Goal: Information Seeking & Learning: Find specific page/section

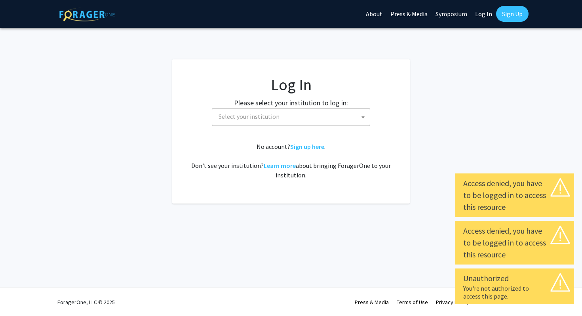
click at [311, 122] on span "Select your institution" at bounding box center [293, 117] width 155 height 16
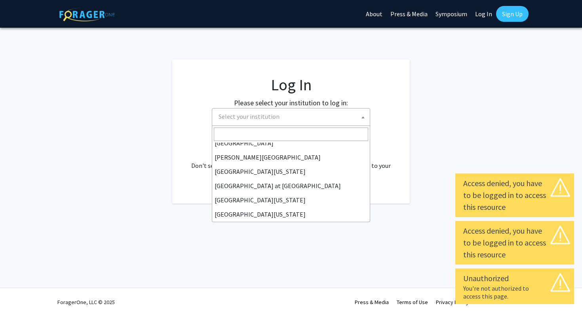
scroll to position [277, 0]
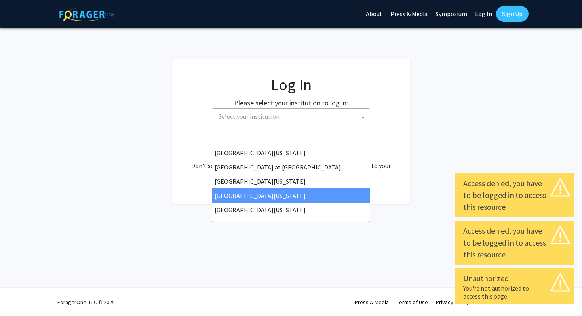
select select "31"
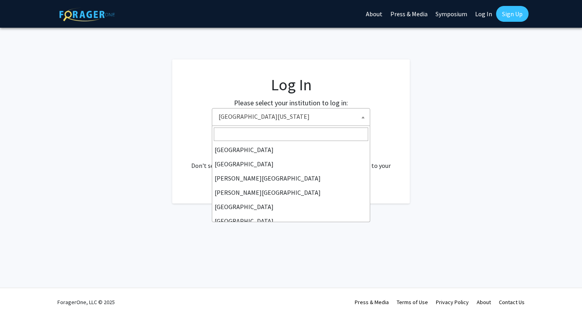
click at [261, 112] on span "[GEOGRAPHIC_DATA][US_STATE]" at bounding box center [293, 117] width 155 height 16
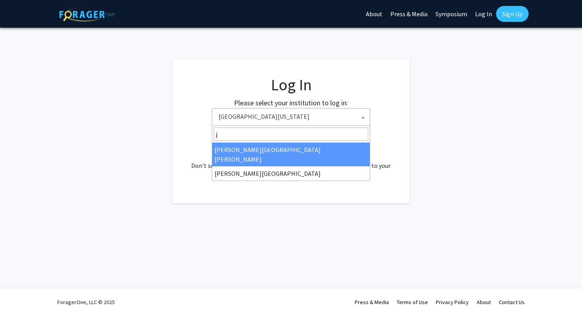
scroll to position [0, 0]
type input "jo"
select select "1"
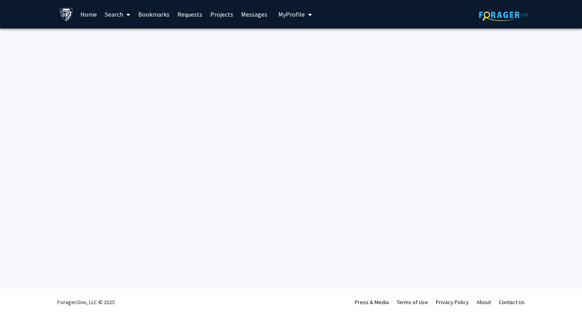
click at [118, 23] on link "Search" at bounding box center [117, 14] width 33 height 28
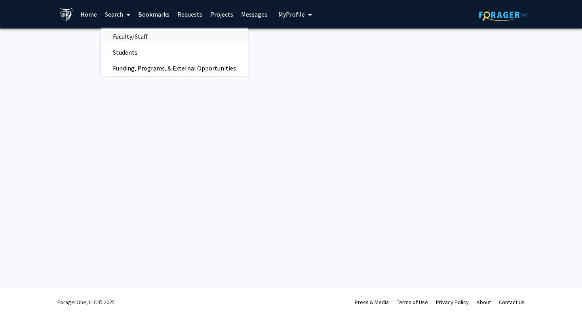
click at [113, 35] on span "Faculty/Staff" at bounding box center [130, 37] width 58 height 16
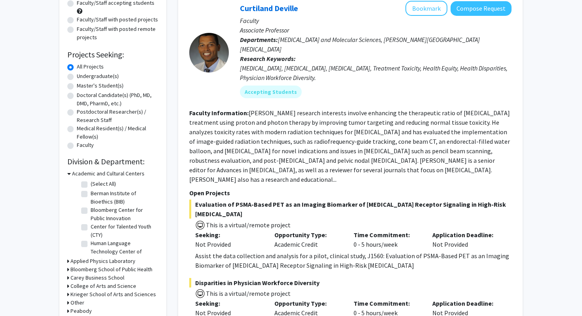
scroll to position [98, 0]
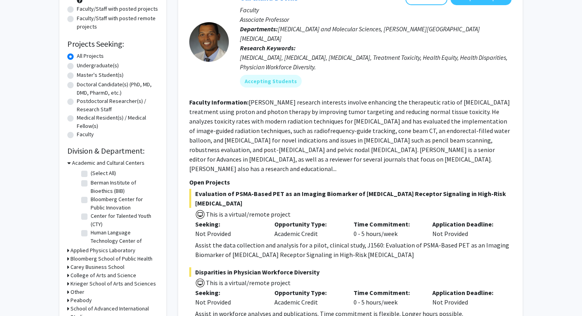
click at [77, 67] on label "Undergraduate(s)" at bounding box center [98, 65] width 42 height 8
click at [77, 67] on input "Undergraduate(s)" at bounding box center [79, 63] width 5 height 5
radio input "true"
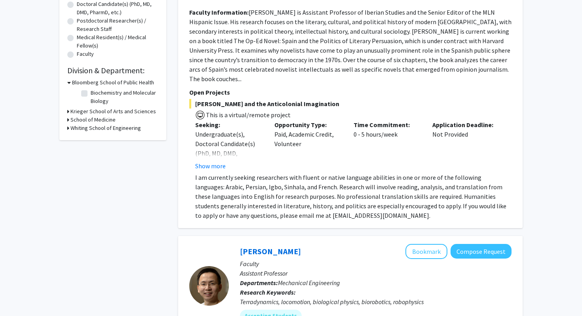
scroll to position [199, 0]
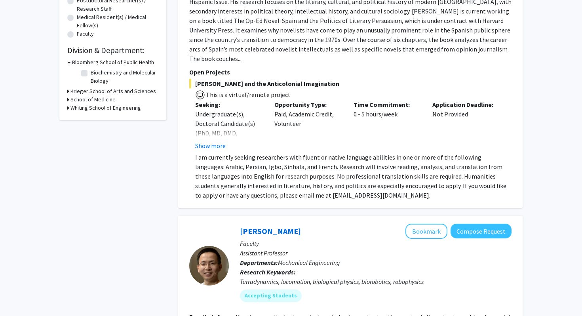
click at [74, 94] on h3 "Krieger School of Arts and Sciences" at bounding box center [114, 91] width 86 height 8
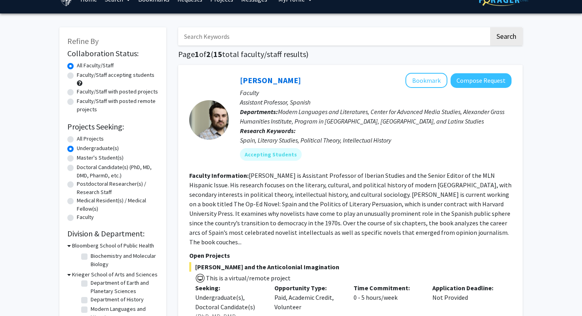
scroll to position [15, 0]
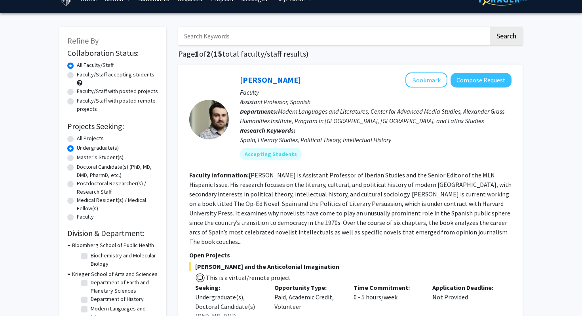
click at [94, 150] on label "Undergraduate(s)" at bounding box center [98, 148] width 42 height 8
click at [82, 149] on input "Undergraduate(s)" at bounding box center [79, 146] width 5 height 5
click at [74, 65] on div "All Faculty/Staff" at bounding box center [112, 66] width 91 height 10
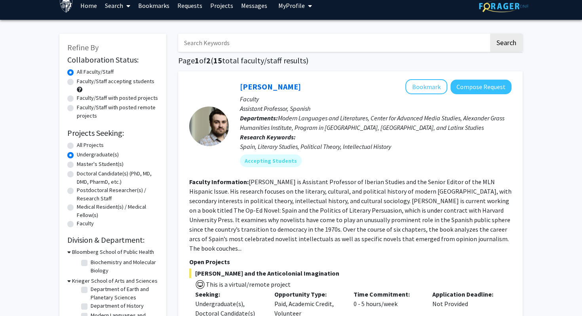
radio input "true"
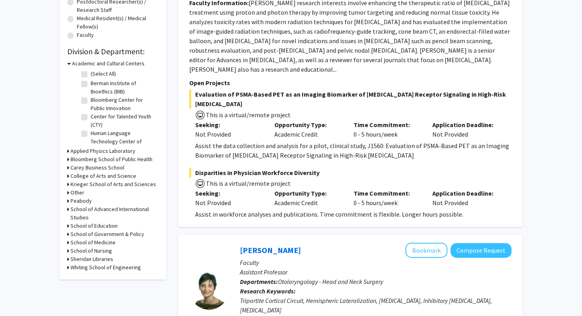
scroll to position [19, 0]
click at [75, 181] on h3 "Krieger School of Arts and Sciences" at bounding box center [114, 184] width 86 height 8
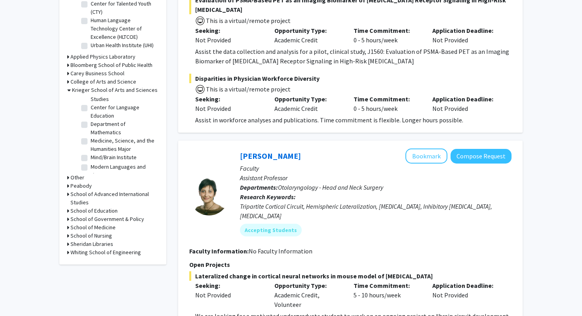
scroll to position [542, 0]
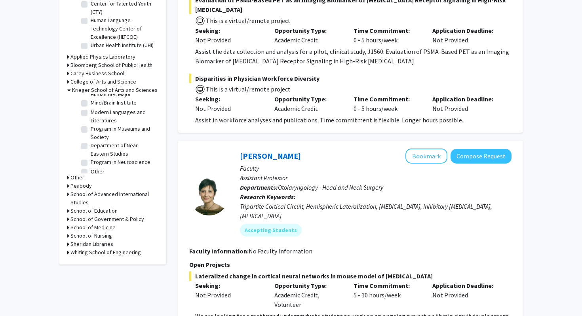
click at [94, 187] on label "Department of Physics & Astronomy" at bounding box center [124, 195] width 66 height 17
click at [94, 187] on input "Department of Physics & Astronomy" at bounding box center [93, 189] width 5 height 5
checkbox input "true"
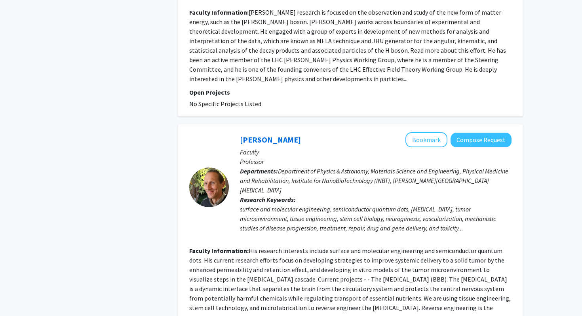
scroll to position [1818, 0]
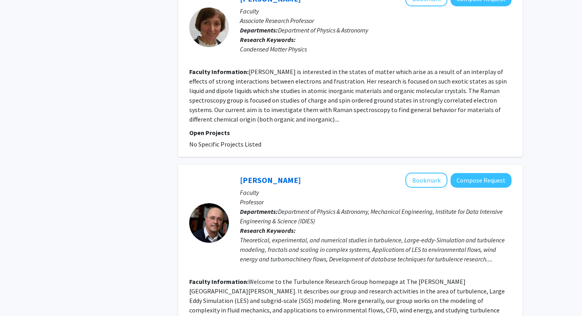
scroll to position [1696, 0]
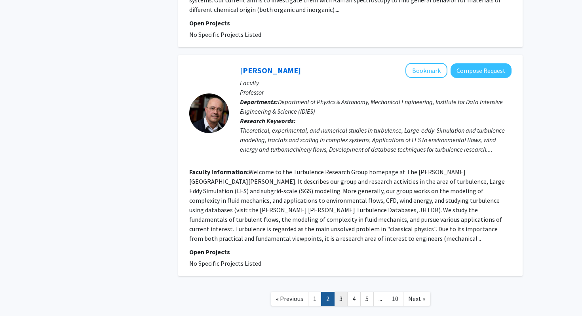
click at [341, 292] on link "3" at bounding box center [340, 299] width 13 height 14
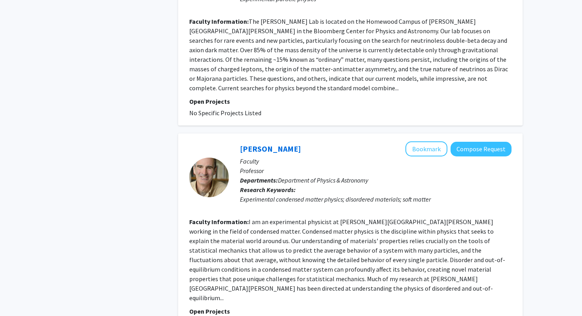
scroll to position [1732, 0]
